Goal: Obtain resource: Download file/media

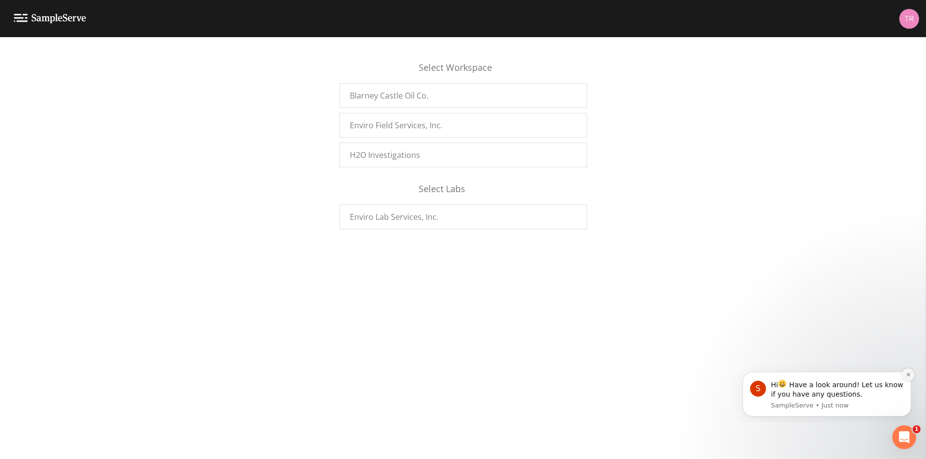
click at [909, 376] on icon "Dismiss notification" at bounding box center [907, 374] width 3 height 3
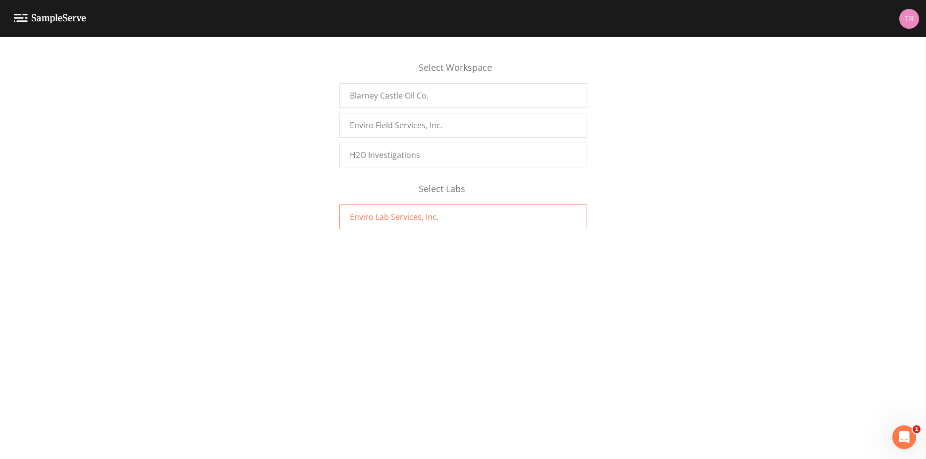
click at [378, 214] on span "Enviro Lab Services, Inc." at bounding box center [394, 217] width 89 height 12
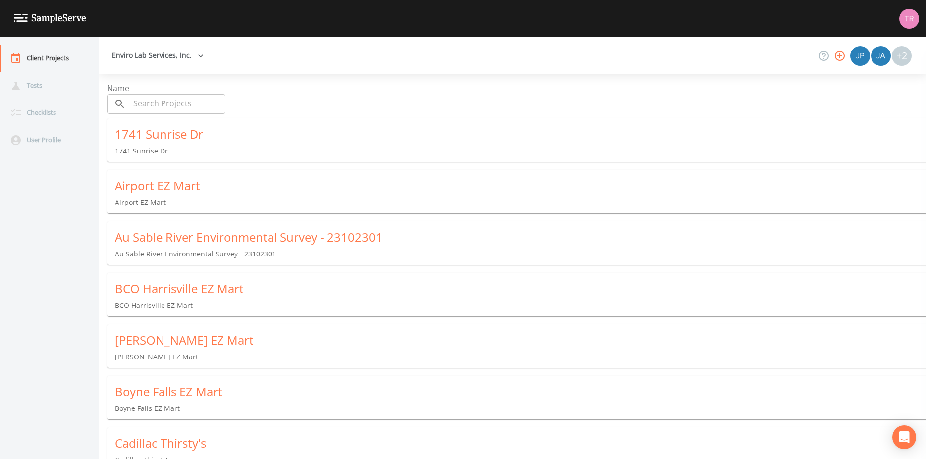
click at [149, 62] on button "Enviro Lab Services, Inc." at bounding box center [158, 56] width 100 height 18
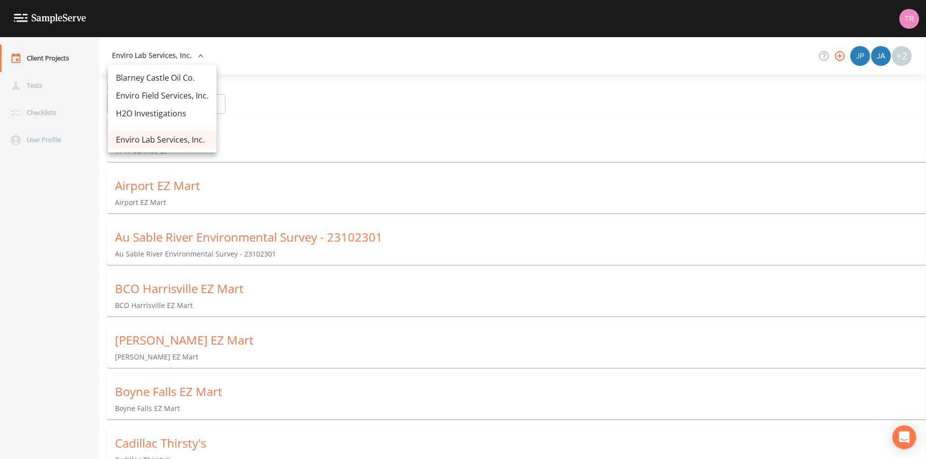
click at [150, 80] on link "Blarney Castle Oil Co." at bounding box center [162, 78] width 109 height 18
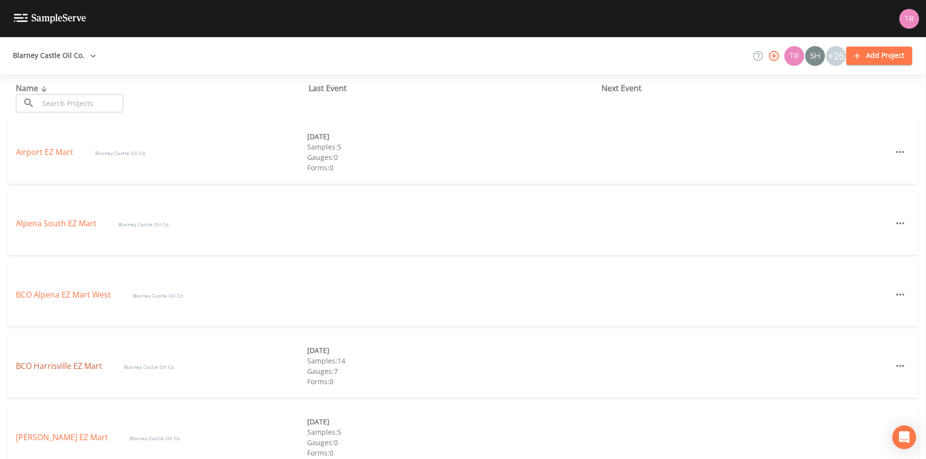
click at [74, 363] on link "BCO Harrisville EZ Mart" at bounding box center [60, 366] width 88 height 11
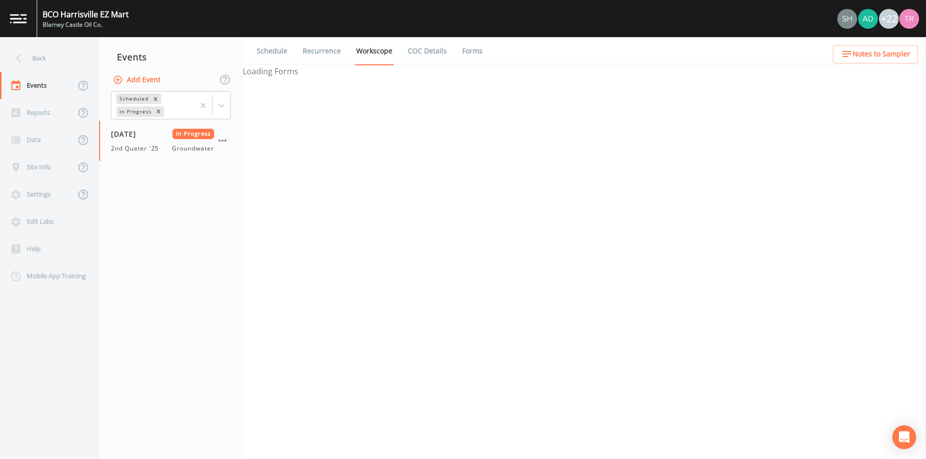
select select "4f082be6-97a7-4f70-a81f-c26a4e896ad7"
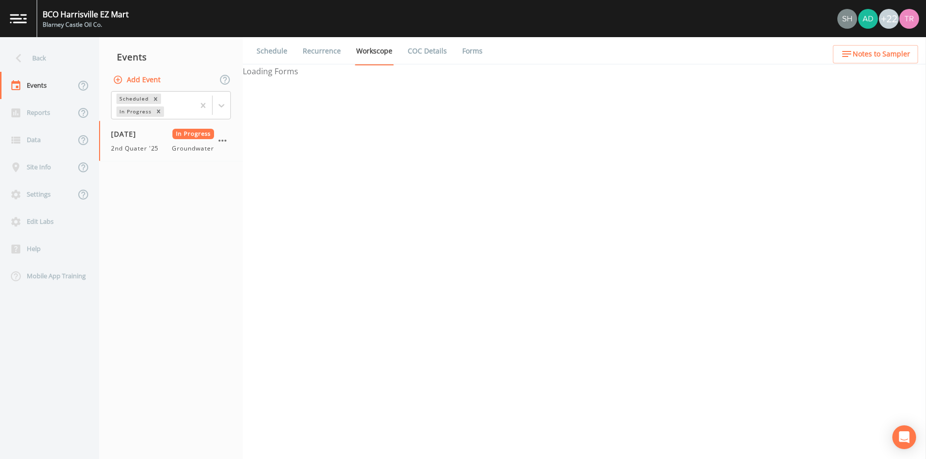
select select "4f082be6-97a7-4f70-a81f-c26a4e896ad7"
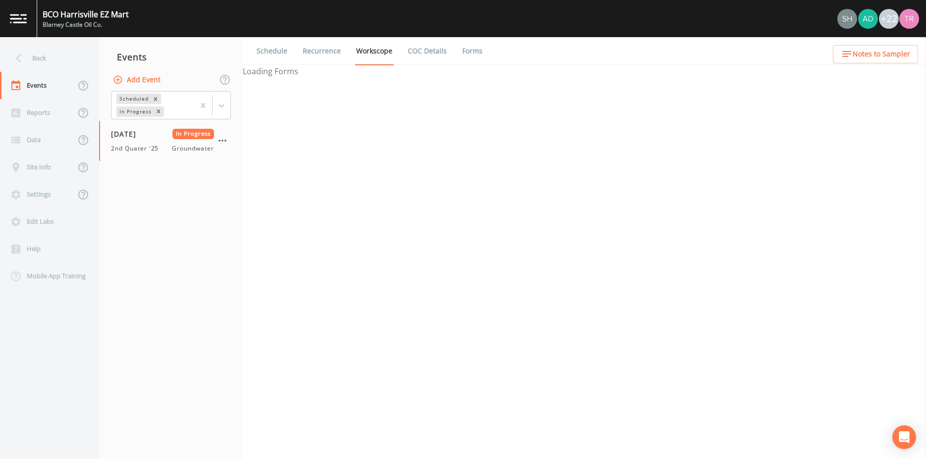
select select "4f082be6-97a7-4f70-a81f-c26a4e896ad7"
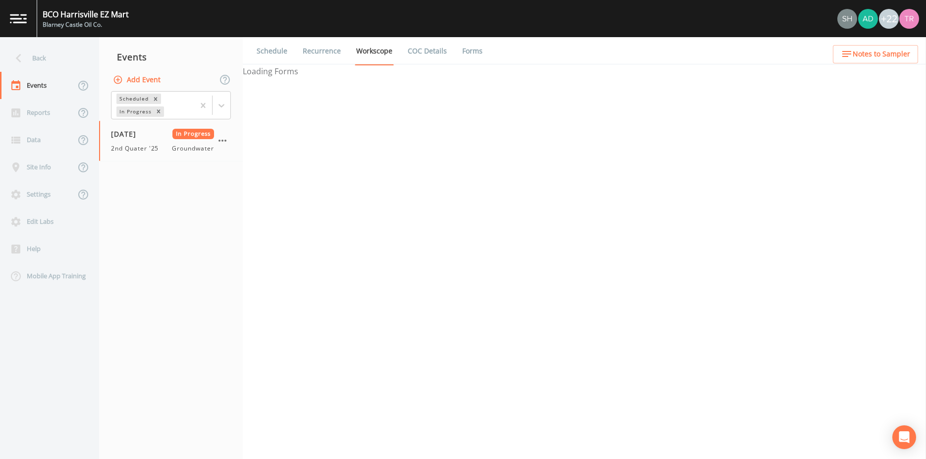
select select "32c6ee38-6f74-4ba1-9d68-2cabd624afbe"
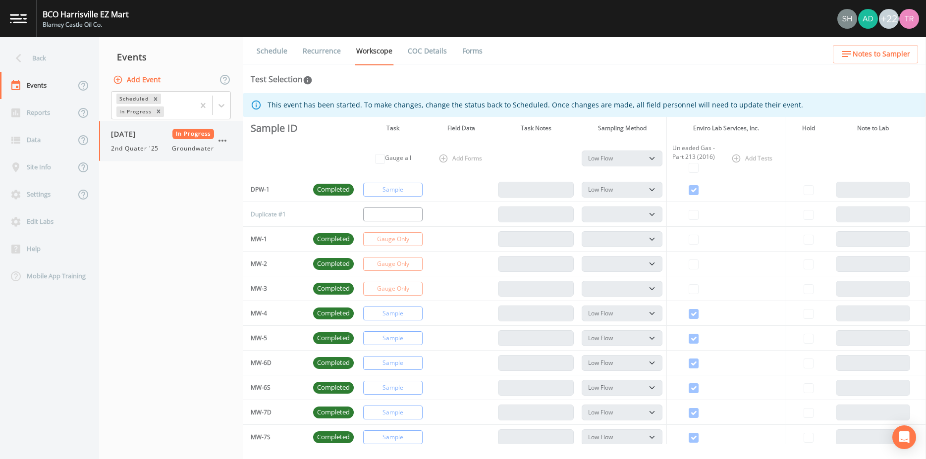
click at [129, 137] on span "09/03/2025" at bounding box center [127, 134] width 32 height 10
select select "4f082be6-97a7-4f70-a81f-c26a4e896ad7"
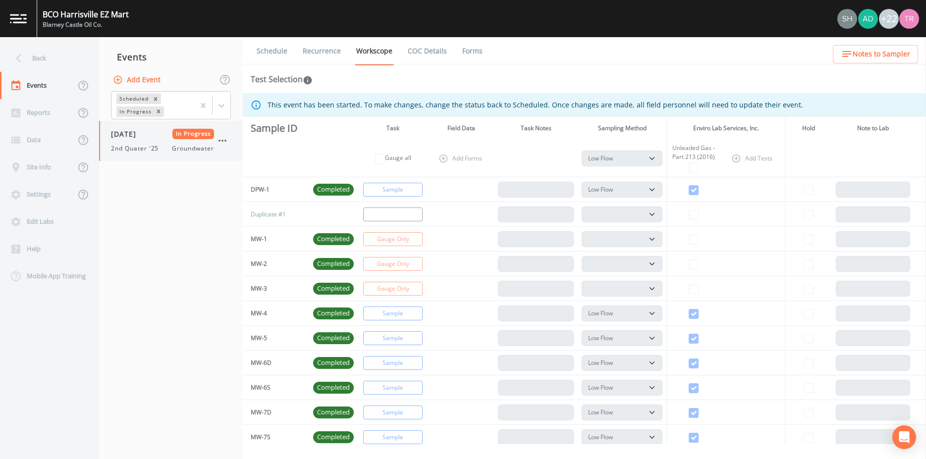
select select "4f082be6-97a7-4f70-a81f-c26a4e896ad7"
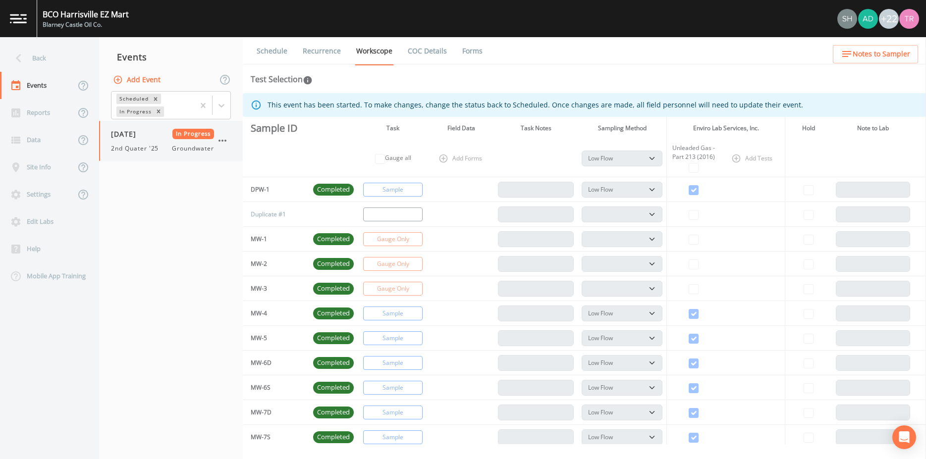
select select "4f082be6-97a7-4f70-a81f-c26a4e896ad7"
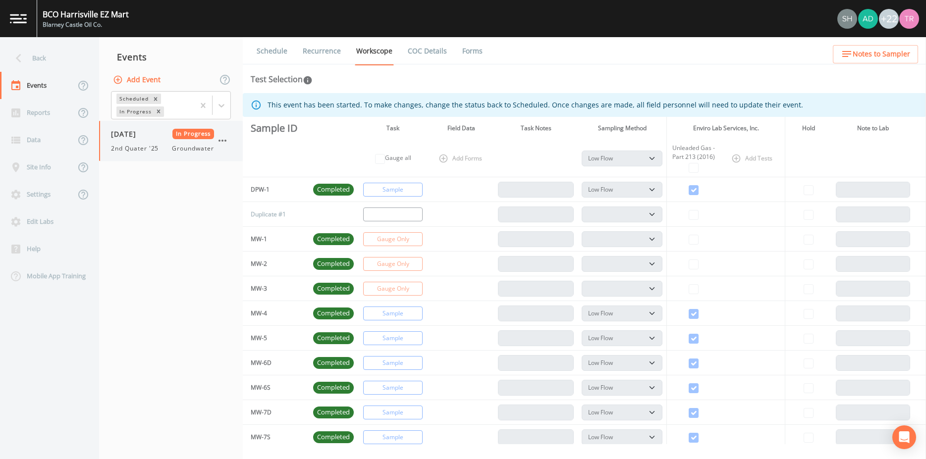
select select "4f082be6-97a7-4f70-a81f-c26a4e896ad7"
select select "32c6ee38-6f74-4ba1-9d68-2cabd624afbe"
click at [471, 52] on link "Forms" at bounding box center [472, 51] width 23 height 28
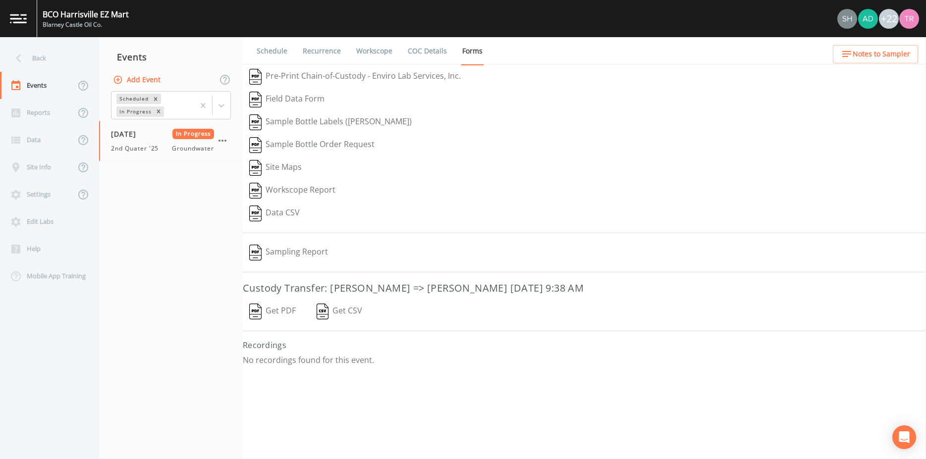
click at [271, 311] on button "Get PDF" at bounding box center [272, 311] width 59 height 23
